Goal: Transaction & Acquisition: Purchase product/service

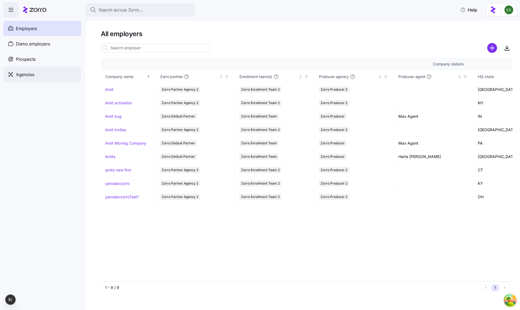
click at [66, 75] on div "Agencies" at bounding box center [42, 74] width 78 height 15
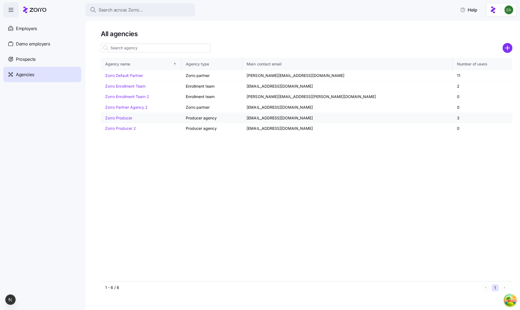
click at [125, 116] on link "Zorro Producer" at bounding box center [118, 118] width 27 height 5
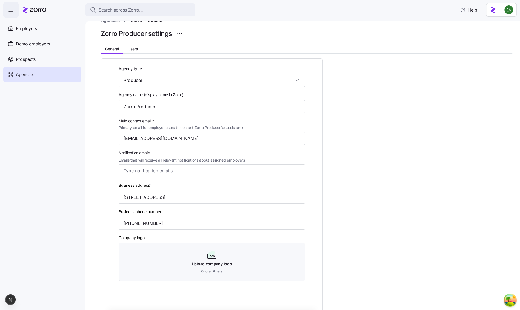
scroll to position [21, 0]
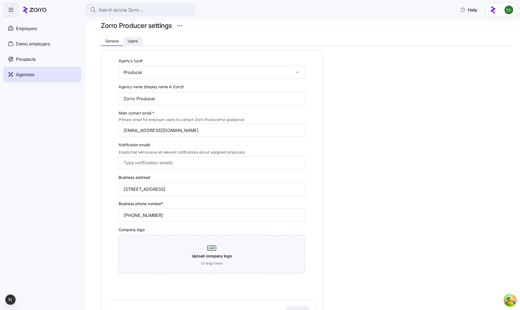
click at [135, 39] on span "Users" at bounding box center [133, 41] width 10 height 4
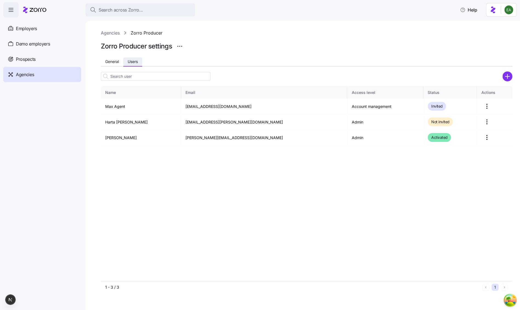
scroll to position [0, 0]
click at [508, 75] on circle "add icon" at bounding box center [507, 76] width 9 height 9
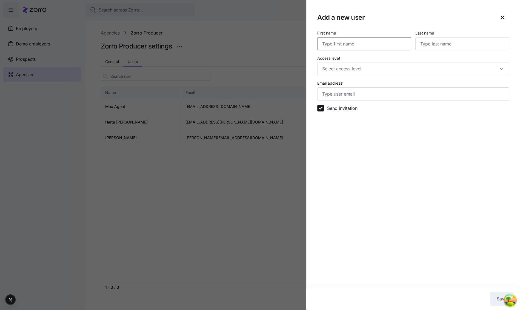
click at [355, 43] on input "First name *" at bounding box center [364, 43] width 94 height 13
type input "Erik"
type input "Agent"
click at [358, 68] on input "Access level *" at bounding box center [413, 68] width 192 height 13
click at [353, 108] on span "All standard rights, plus can manage general settings and users" at bounding box center [378, 110] width 109 height 6
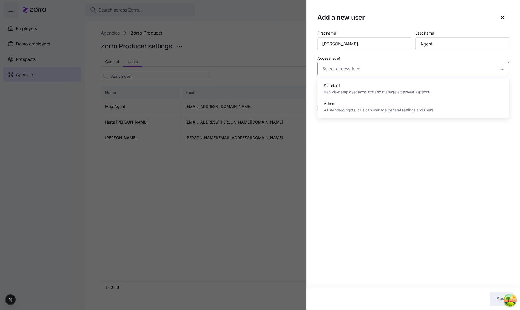
type input "Admin"
click at [354, 91] on input "Email address *" at bounding box center [413, 93] width 192 height 13
paste input "erik.a+agent@myzorro.co"
type input "erik.a+agent@myzorro.co"
click at [350, 106] on label "Send invitation" at bounding box center [341, 108] width 34 height 7
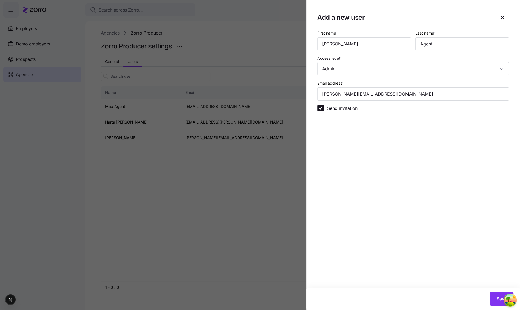
click at [324, 106] on input "Send invitation" at bounding box center [320, 108] width 7 height 7
click at [350, 106] on label "Send invitation" at bounding box center [341, 108] width 34 height 7
click at [324, 106] on input "Send invitation" at bounding box center [320, 108] width 7 height 7
checkbox input "true"
click at [499, 296] on span "Save" at bounding box center [502, 299] width 10 height 7
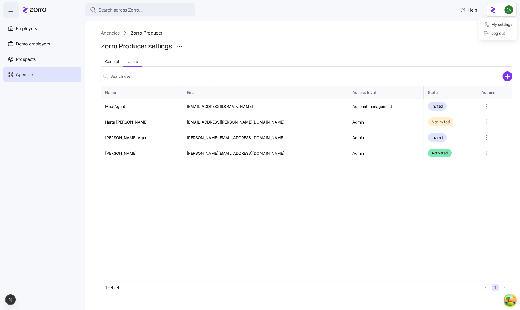
click at [509, 12] on html "Search across Zorro... Help Enrollments Employers Demo employers Prospects Demo…" at bounding box center [260, 153] width 520 height 307
click at [122, 11] on span "Search across Zorro..." at bounding box center [121, 10] width 44 height 7
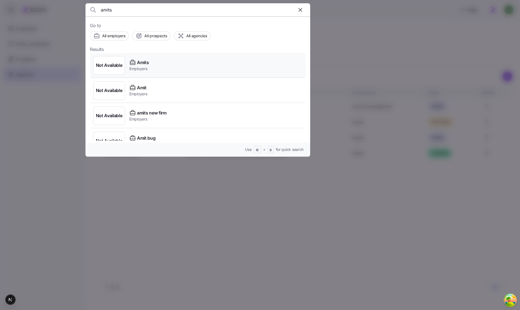
type input "amits"
click at [145, 62] on span "Amits" at bounding box center [143, 62] width 12 height 7
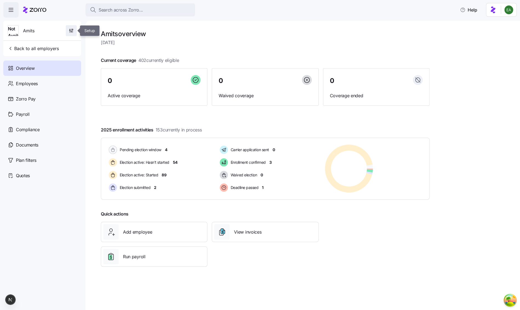
click at [70, 27] on span "button" at bounding box center [71, 30] width 10 height 10
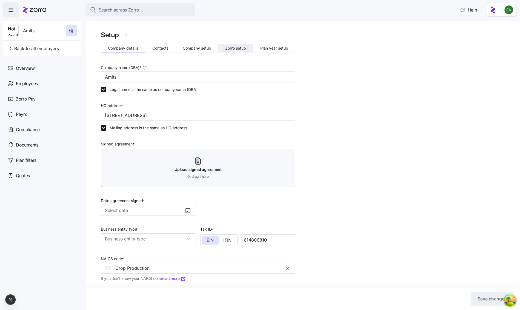
click at [226, 49] on span "Zorro setup" at bounding box center [235, 48] width 21 height 4
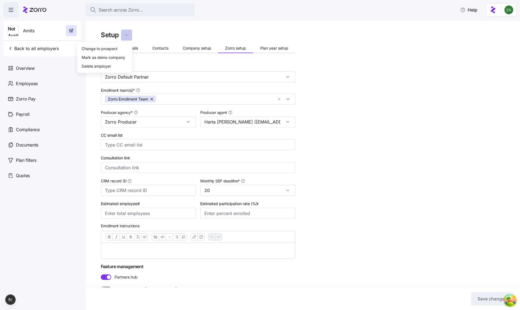
click at [125, 36] on html "Search across Zorro... Help Not Available Amits Back to all employers Overview …" at bounding box center [260, 153] width 520 height 307
click at [121, 47] on div "Change to prospect" at bounding box center [104, 48] width 50 height 9
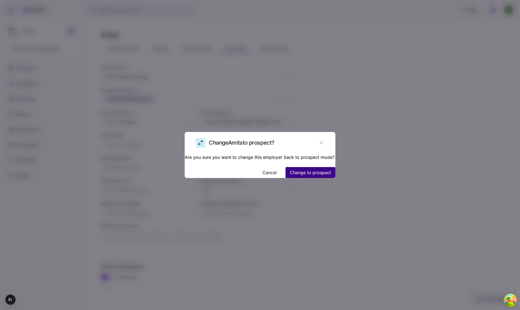
click at [295, 169] on span "Change to prospect" at bounding box center [310, 172] width 41 height 7
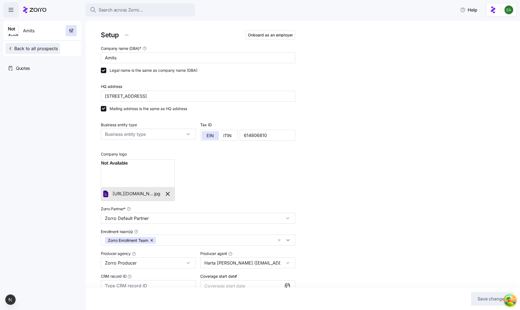
click at [33, 46] on span "Back to all prospects" at bounding box center [33, 48] width 50 height 7
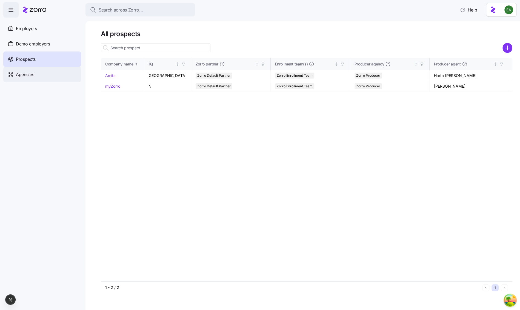
click at [33, 76] on span "Agencies" at bounding box center [25, 74] width 18 height 7
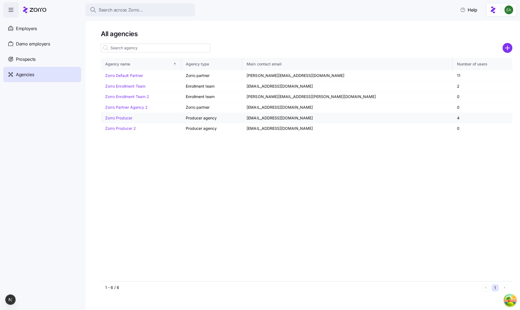
click at [121, 118] on link "Zorro Producer" at bounding box center [118, 118] width 27 height 5
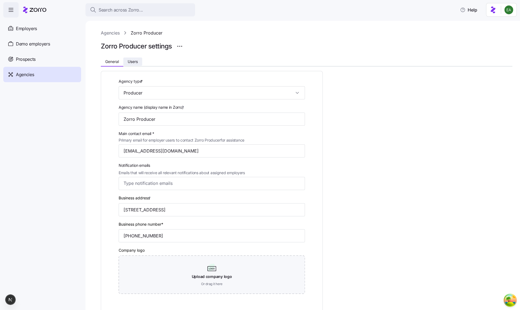
click at [134, 58] on button "Users" at bounding box center [132, 62] width 19 height 8
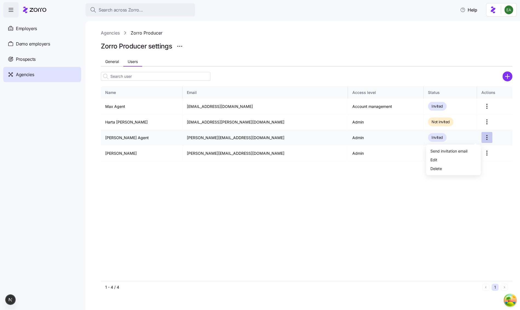
click at [472, 136] on html "Search across Zorro... Help Enrollments Employers Demo employers Prospects Demo…" at bounding box center [260, 153] width 520 height 307
click at [464, 156] on div "Edit" at bounding box center [453, 159] width 50 height 9
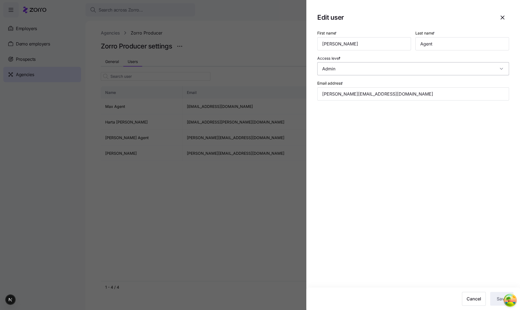
click at [354, 63] on input "Admin" at bounding box center [413, 68] width 192 height 13
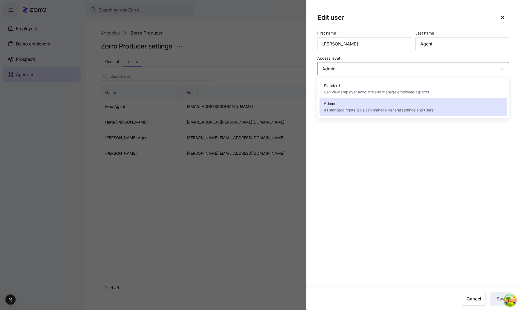
click at [358, 105] on span "Admin" at bounding box center [378, 104] width 109 height 6
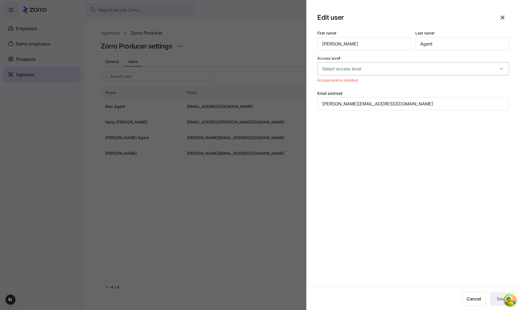
click at [359, 72] on input "Access level *" at bounding box center [413, 68] width 192 height 13
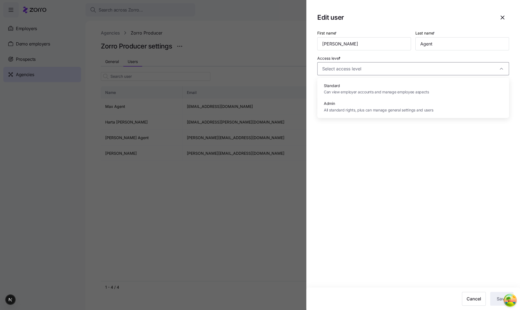
click at [358, 105] on span "Admin" at bounding box center [378, 104] width 109 height 6
type input "Admin"
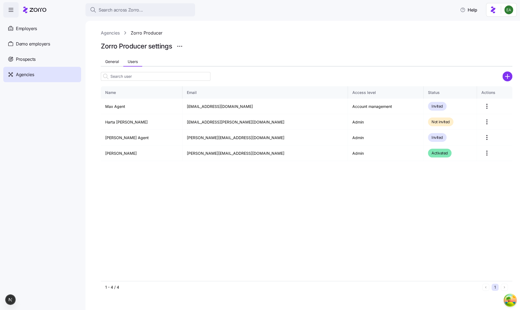
click at [357, 200] on div "Name Email Access level Status Actions Max Agent maxim.n+broker@myzorro.co Acco…" at bounding box center [306, 183] width 411 height 195
click at [475, 107] on html "Search across Zorro... Help Enrollments Employers Demo employers Prospects Demo…" at bounding box center [260, 153] width 520 height 307
click at [53, 30] on div "Employers" at bounding box center [42, 28] width 78 height 15
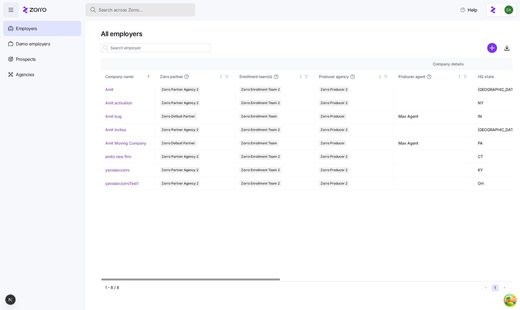
click at [144, 14] on button "Search across Zorro..." at bounding box center [140, 9] width 110 height 13
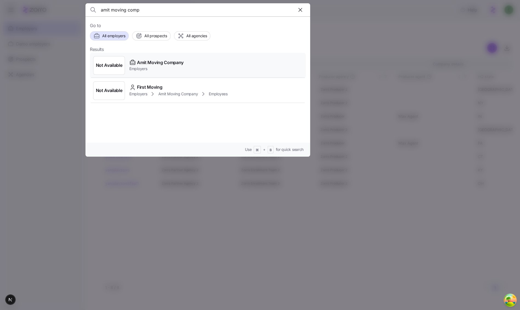
type input "amit moving comp"
click at [151, 62] on span "Amit Moving Company" at bounding box center [160, 62] width 47 height 7
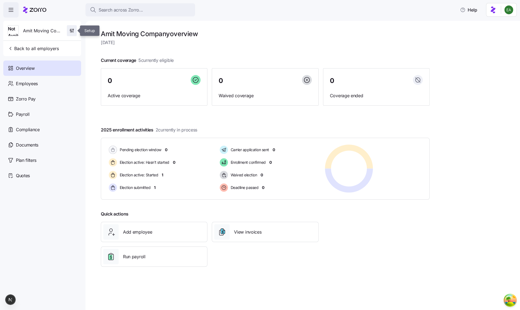
click at [72, 27] on span "button" at bounding box center [71, 30] width 9 height 10
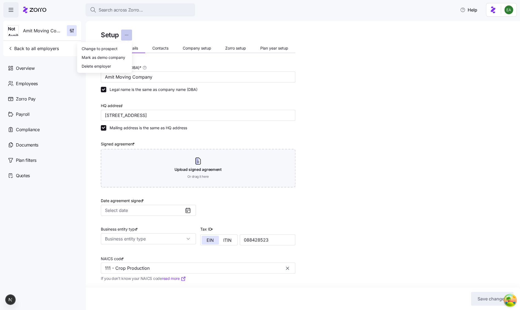
click at [126, 34] on html "Search across Zorro... Help Not Available Amit Moving Company Back to all emplo…" at bounding box center [260, 153] width 520 height 307
click at [118, 49] on div "Change to prospect" at bounding box center [104, 48] width 50 height 9
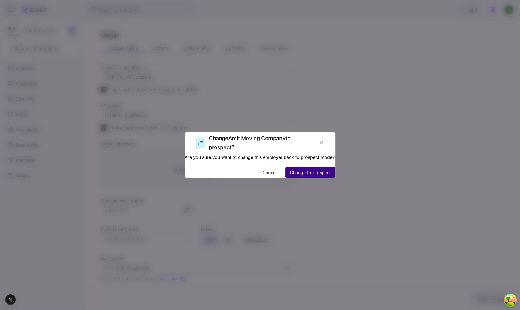
click at [290, 173] on span "Change to prospect" at bounding box center [310, 172] width 41 height 7
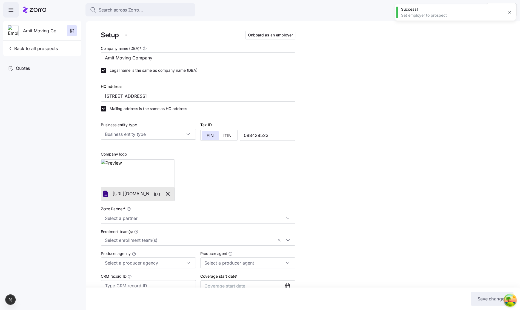
type input "Zorro Default Partner"
type input "Zorro Producer"
type input "Max Agent (maxim.n+broker@myzorro.co)"
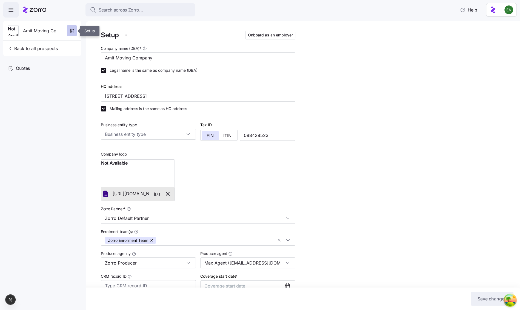
click at [72, 32] on icon "button" at bounding box center [71, 30] width 5 height 5
click at [45, 47] on span "Back to all prospects" at bounding box center [33, 48] width 50 height 7
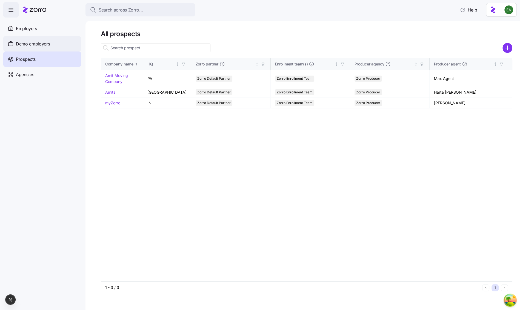
click at [55, 45] on div "Demo employers" at bounding box center [42, 43] width 78 height 15
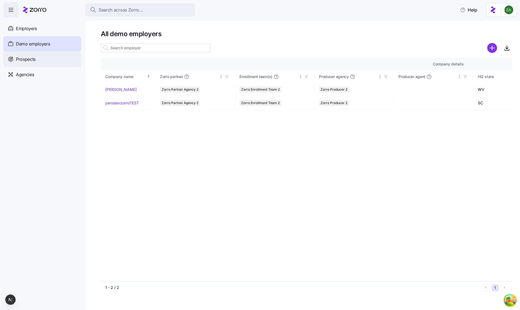
click at [52, 56] on div "Prospects" at bounding box center [42, 58] width 78 height 15
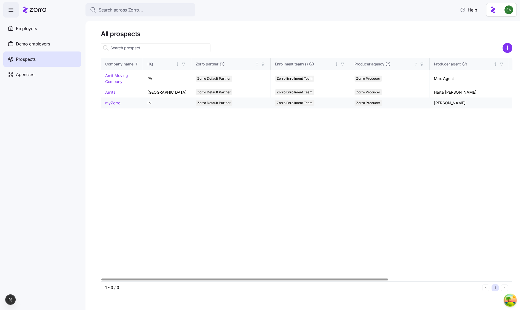
click at [116, 102] on link "myZorro" at bounding box center [112, 103] width 15 height 5
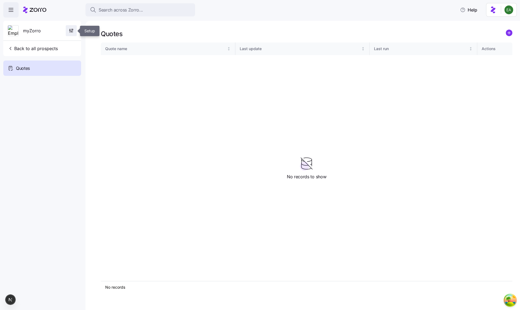
click at [70, 28] on icon "button" at bounding box center [70, 30] width 5 height 5
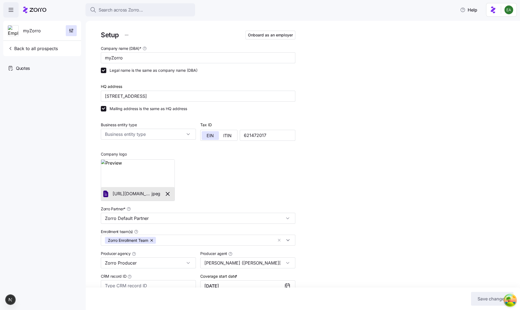
click at [127, 36] on html "Search across Zorro... Help myZorro Back to all prospects Quotes - new Quotes S…" at bounding box center [260, 153] width 520 height 307
click at [206, 41] on div "Setup Onboard as an employer Company name (DBA) * myZorro Legal name is the sam…" at bounding box center [198, 185] width 194 height 311
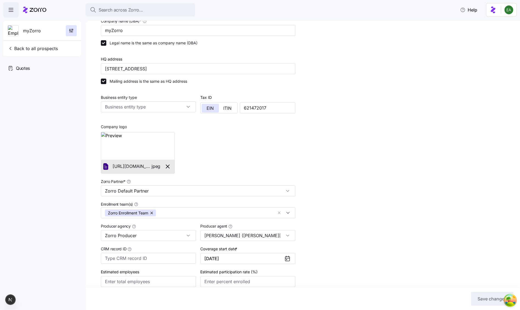
scroll to position [59, 0]
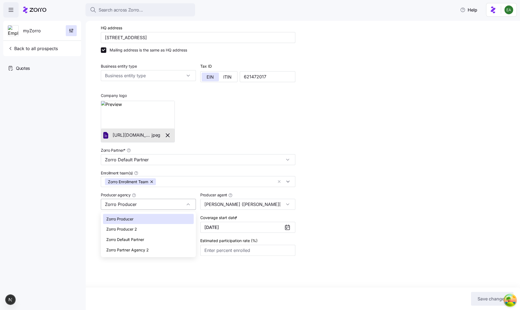
click at [175, 202] on input "Zorro Producer" at bounding box center [148, 204] width 95 height 11
click at [171, 228] on div "Zorro Producer 2" at bounding box center [148, 229] width 91 height 10
type input "Zorro Producer 2"
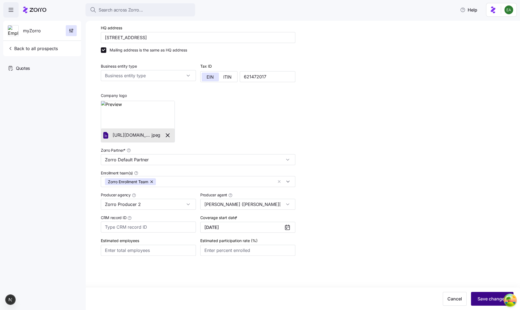
click at [474, 295] on button "Save changes" at bounding box center [492, 299] width 42 height 14
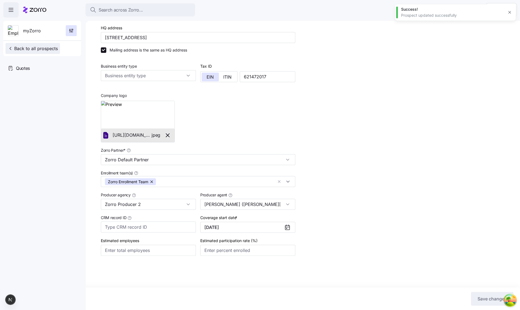
click at [47, 46] on span "Back to all prospects" at bounding box center [33, 48] width 50 height 7
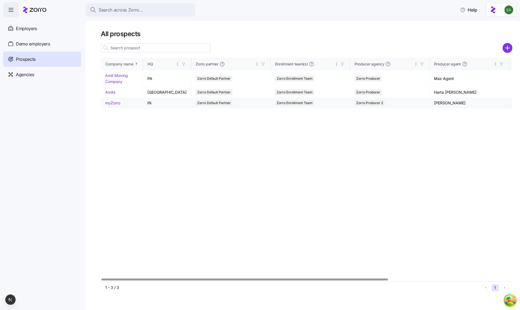
click at [114, 102] on link "myZorro" at bounding box center [112, 103] width 15 height 5
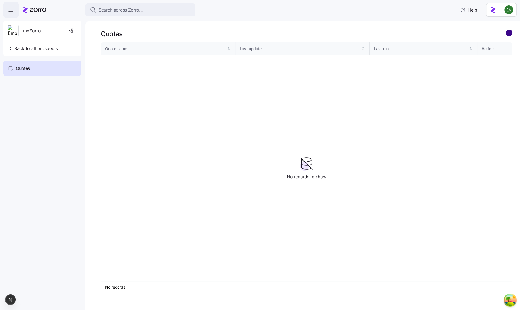
click at [511, 34] on circle "add icon" at bounding box center [509, 33] width 6 height 6
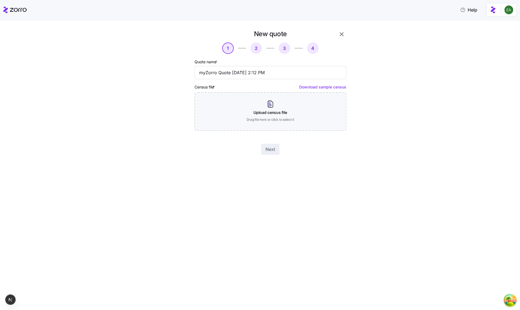
click at [331, 100] on div "Upload census file Drag file here or click to select it" at bounding box center [270, 111] width 152 height 38
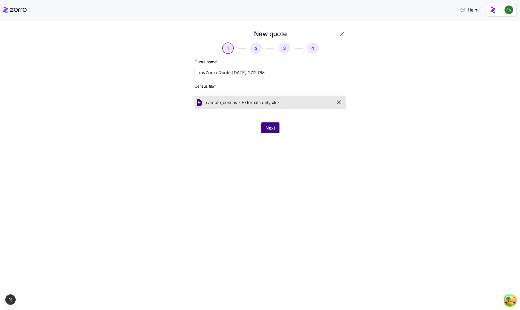
click at [277, 132] on button "Next" at bounding box center [270, 127] width 18 height 11
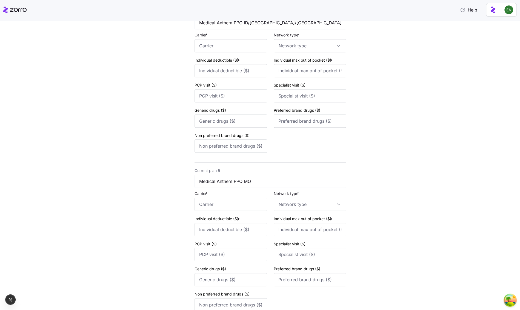
scroll to position [609, 0]
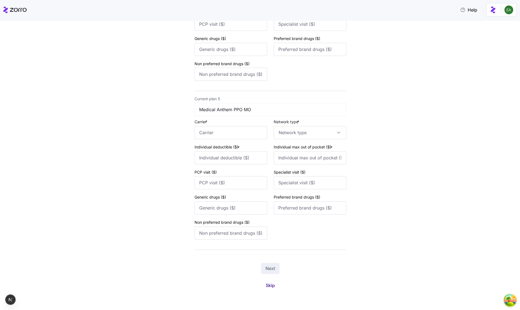
click at [271, 285] on span "Skip" at bounding box center [270, 285] width 9 height 7
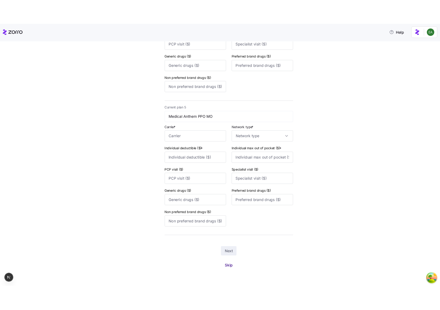
scroll to position [0, 0]
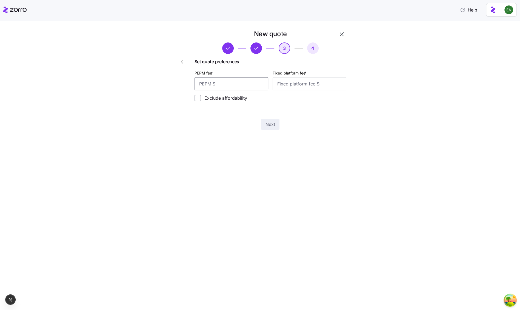
click at [253, 86] on input "PEPM fee *" at bounding box center [231, 83] width 74 height 13
type input "20"
type input "200"
click at [274, 126] on span "Next" at bounding box center [270, 124] width 10 height 7
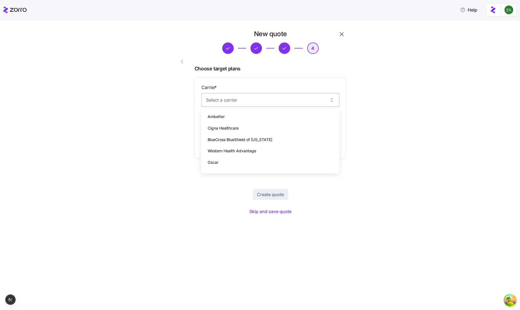
click at [258, 99] on input "Carrier *" at bounding box center [270, 100] width 138 height 14
click at [258, 130] on div "Cigna Healthcare" at bounding box center [270, 128] width 134 height 12
type input "Cigna Healthcare"
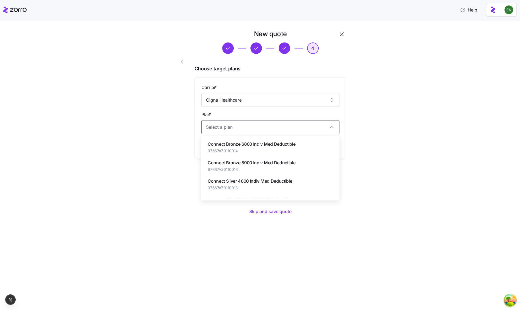
click at [258, 130] on input "Plan *" at bounding box center [270, 127] width 138 height 14
click at [258, 149] on span "97667AZ0110014" at bounding box center [252, 150] width 88 height 5
type input "Connect Bronze 6800 Indiv Med Deductible"
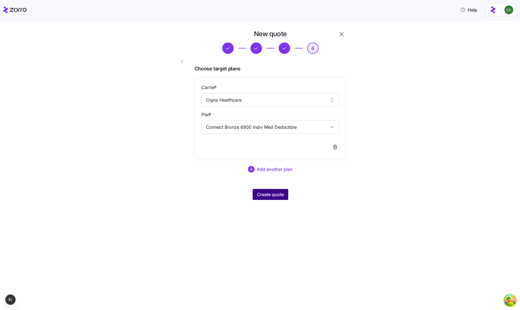
click at [262, 197] on button "Create quote" at bounding box center [271, 194] width 36 height 11
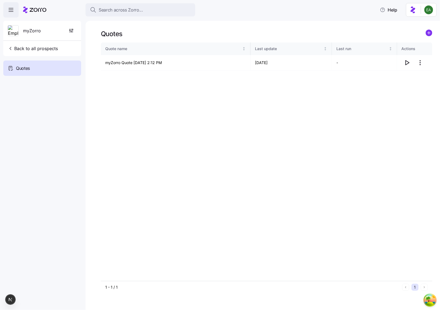
click at [429, 12] on html "Search across Zorro... Help myZorro Back to all prospects Quotes - new Quotes Q…" at bounding box center [220, 153] width 440 height 307
click at [426, 32] on div "Log out" at bounding box center [417, 33] width 33 height 9
